Goal: Information Seeking & Learning: Find specific fact

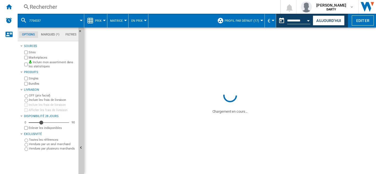
click at [40, 6] on div "Rechercher" at bounding box center [148, 7] width 236 height 8
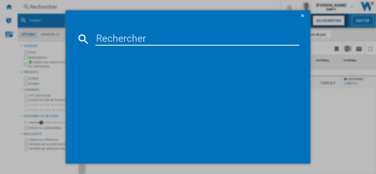
click at [123, 41] on input at bounding box center [196, 38] width 203 height 13
paste input "7783760"
type input "7783760"
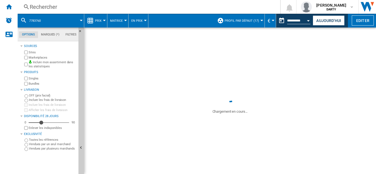
click at [306, 21] on button "Open calendar" at bounding box center [308, 20] width 10 height 10
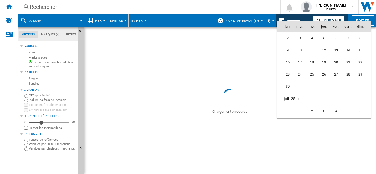
scroll to position [2623, 0]
click at [285, 73] on span "18" at bounding box center [287, 74] width 11 height 11
type input "**********"
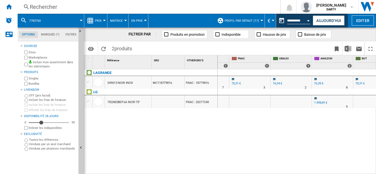
click at [44, 6] on div "Rechercher" at bounding box center [148, 7] width 236 height 8
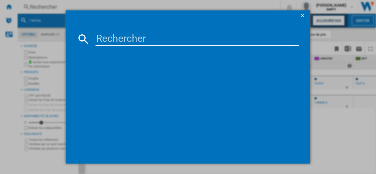
type input "7783760"
